Goal: Check status: Check status

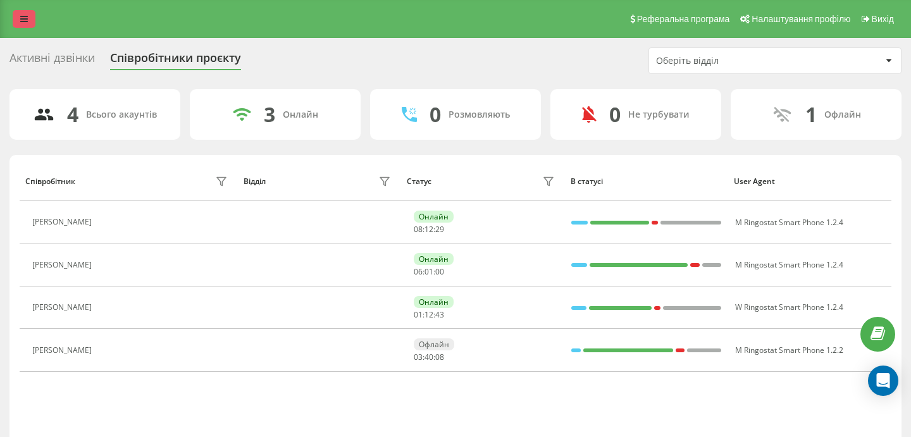
click at [25, 20] on icon at bounding box center [24, 19] width 8 height 9
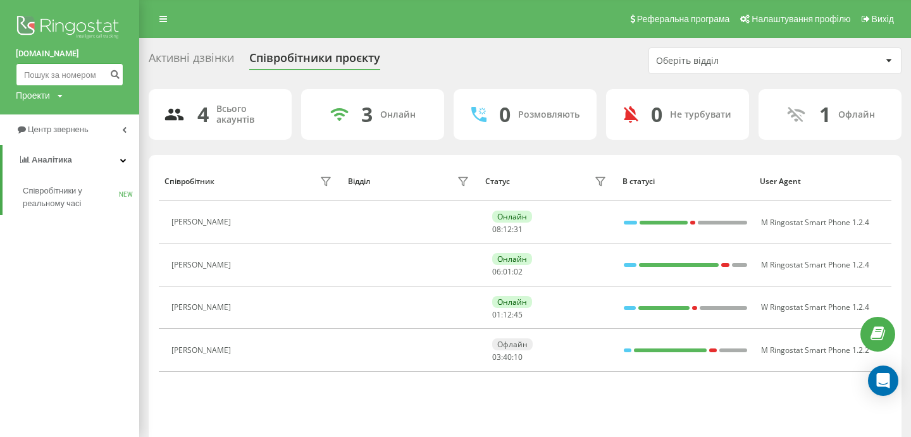
click at [39, 68] on input at bounding box center [70, 74] width 108 height 23
paste input "38 (067) 343-85-60"
type input "380673438560"
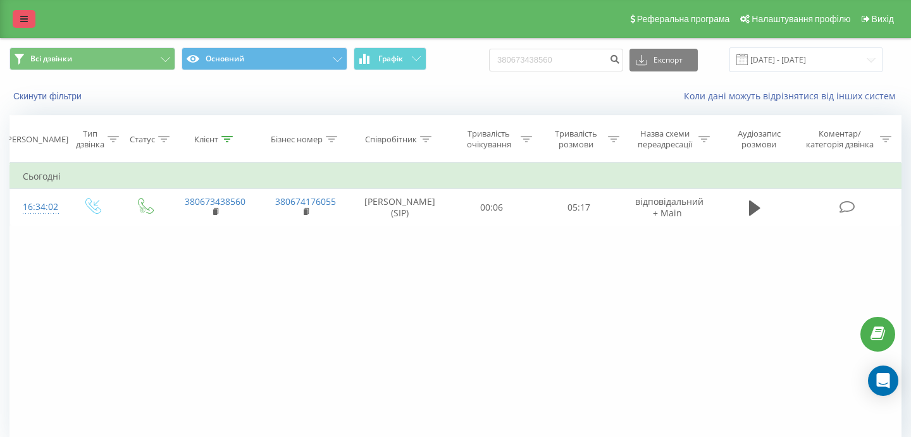
click at [28, 24] on link at bounding box center [24, 19] width 23 height 18
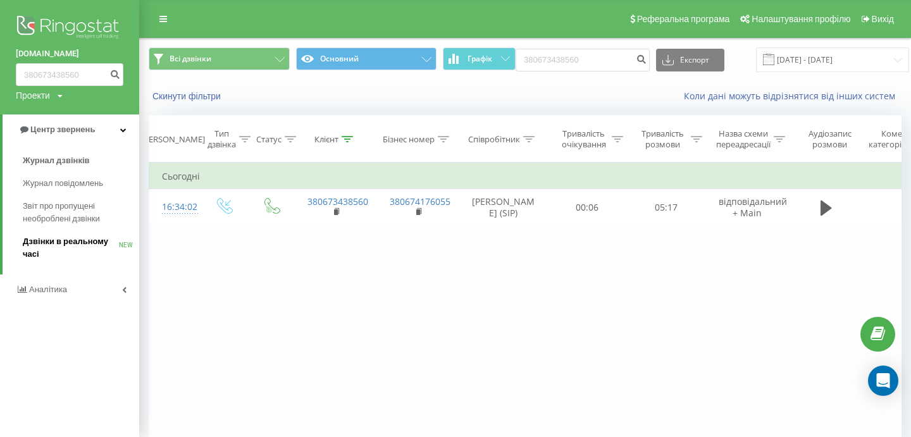
click at [73, 251] on span "Дзвінки в реальному часі" at bounding box center [71, 247] width 96 height 25
